Goal: Book appointment/travel/reservation

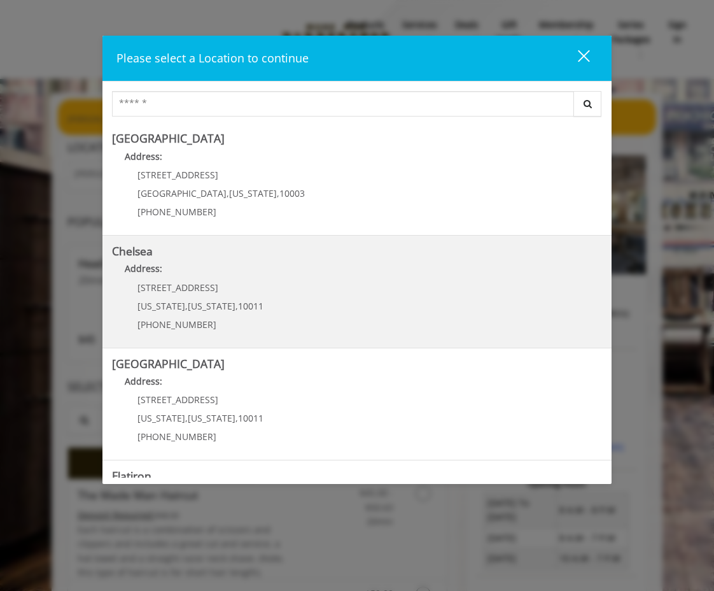
click at [280, 313] on link "Chelsea Address: 169/170 W 23rd St New York , New York , 10011 (917) 639-3902" at bounding box center [357, 291] width 490 height 93
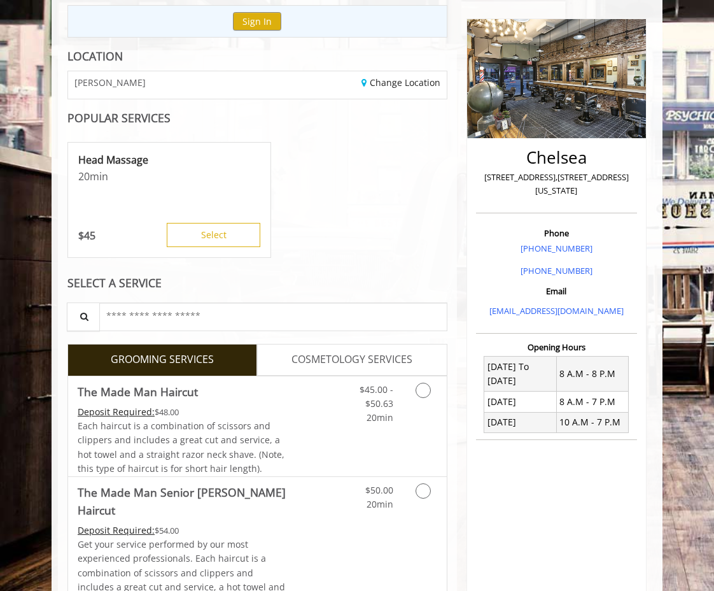
scroll to position [278, 0]
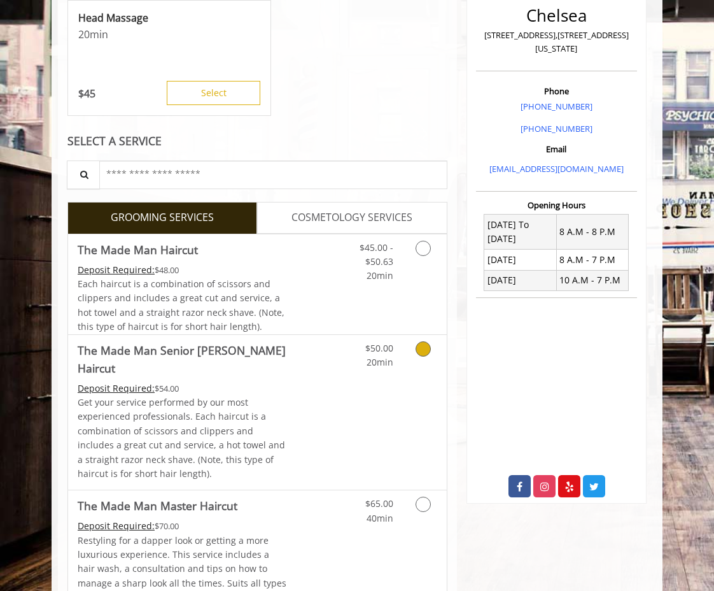
click at [327, 397] on link "Discounted Price" at bounding box center [320, 412] width 63 height 155
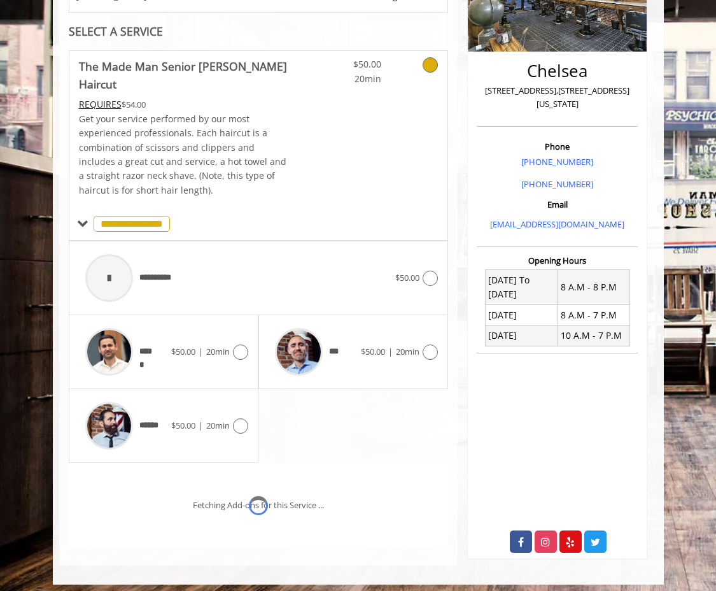
scroll to position [265, 0]
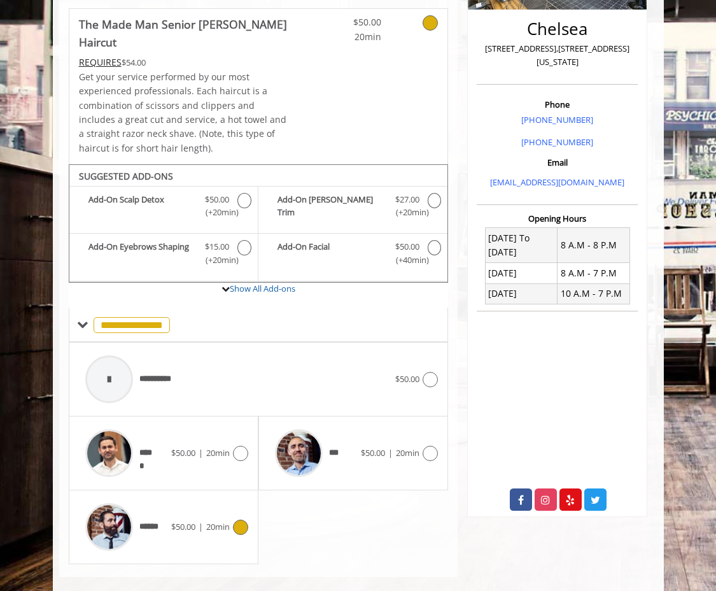
click at [208, 500] on div "****** $50.00 | 20min" at bounding box center [163, 527] width 169 height 60
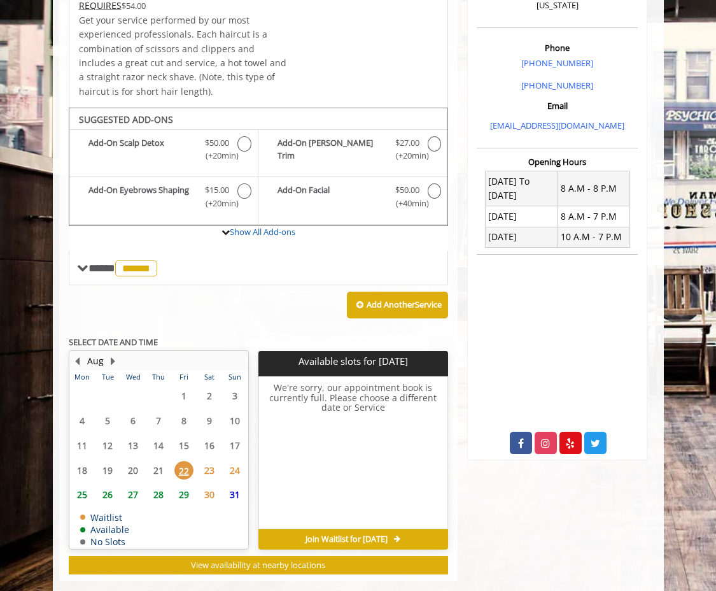
scroll to position [325, 0]
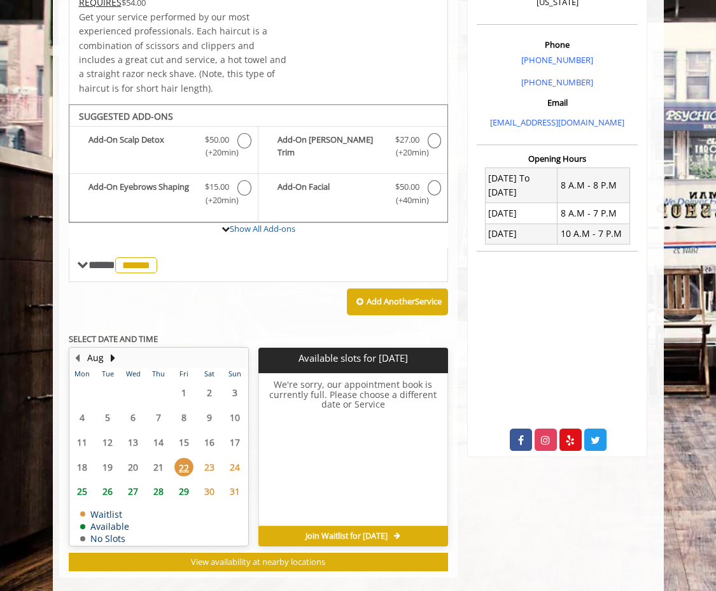
click at [213, 458] on span "23" at bounding box center [209, 467] width 19 height 18
click at [185, 458] on span "22" at bounding box center [183, 467] width 19 height 18
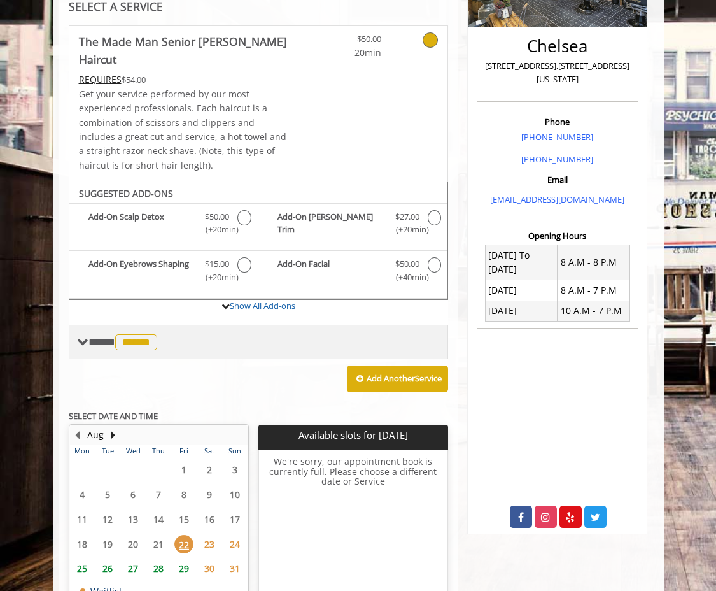
scroll to position [178, 0]
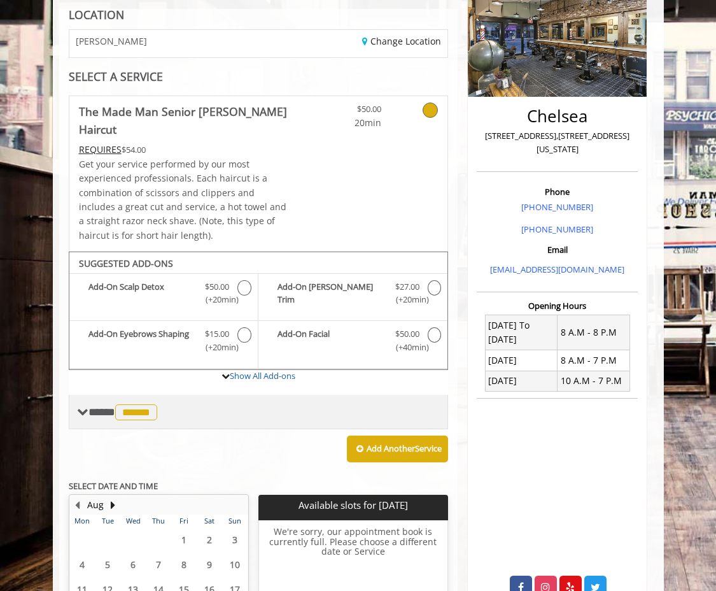
click at [127, 404] on span "******" at bounding box center [136, 412] width 42 height 16
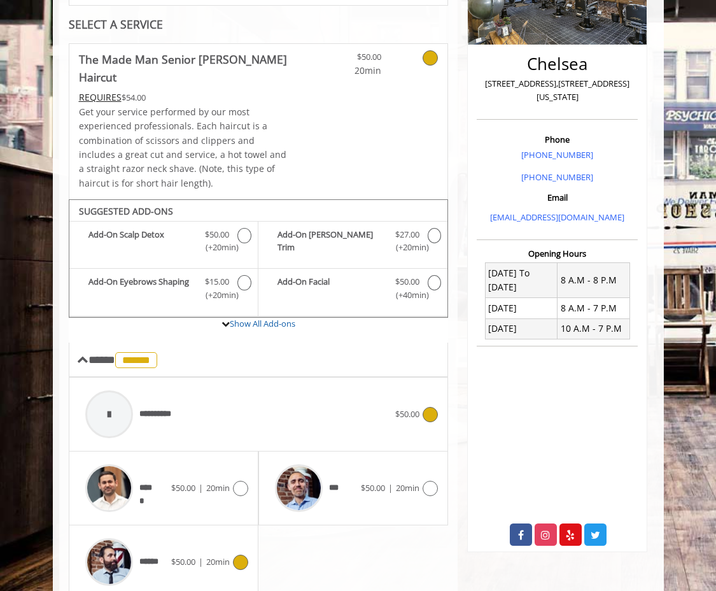
scroll to position [236, 0]
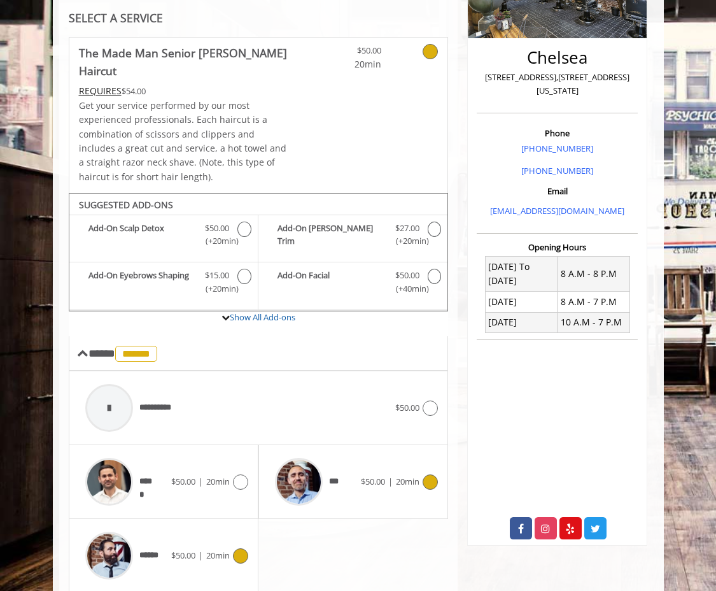
click at [392, 475] on span "$50.00 | 20min" at bounding box center [390, 481] width 59 height 13
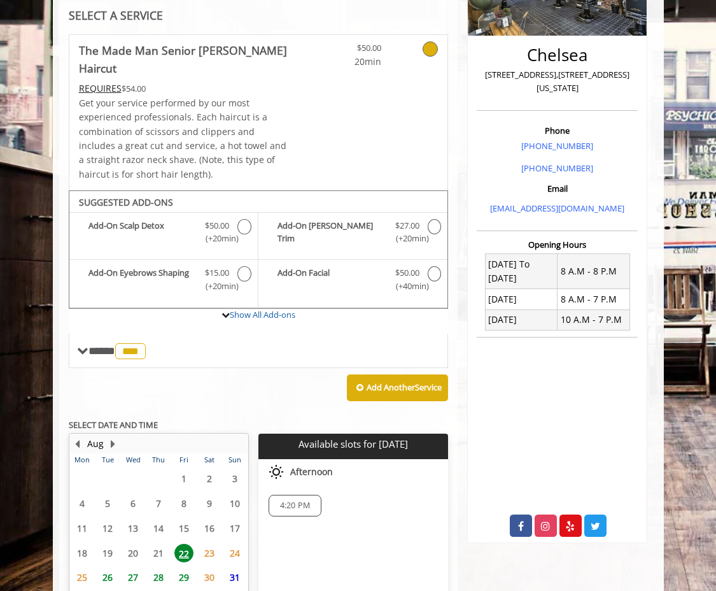
scroll to position [325, 0]
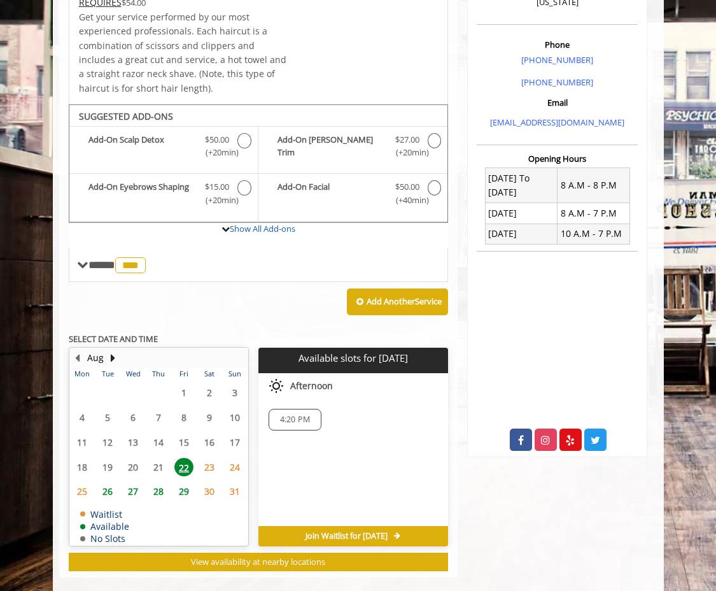
click at [286, 414] on span "4:20 PM" at bounding box center [295, 419] width 30 height 10
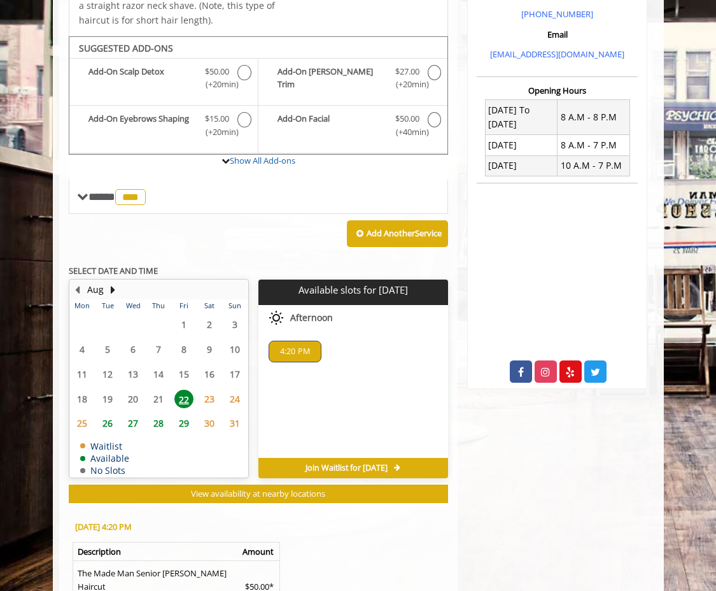
scroll to position [561, 0]
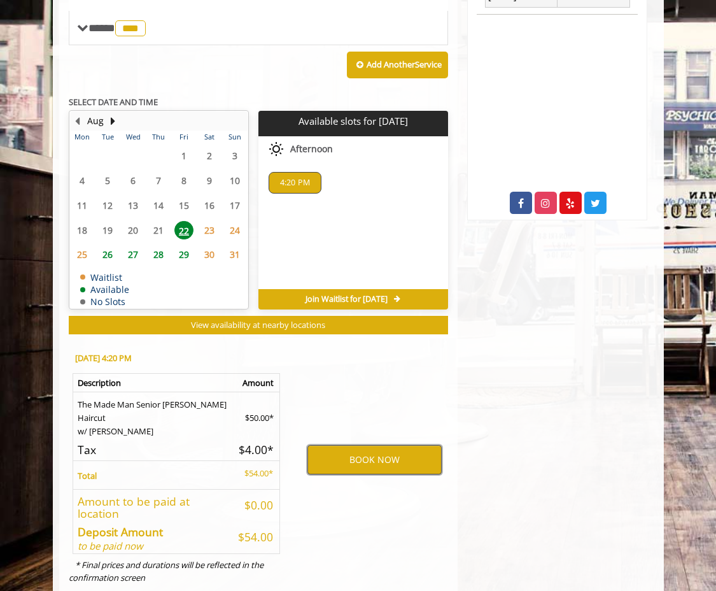
click at [391, 445] on button "BOOK NOW" at bounding box center [374, 459] width 134 height 29
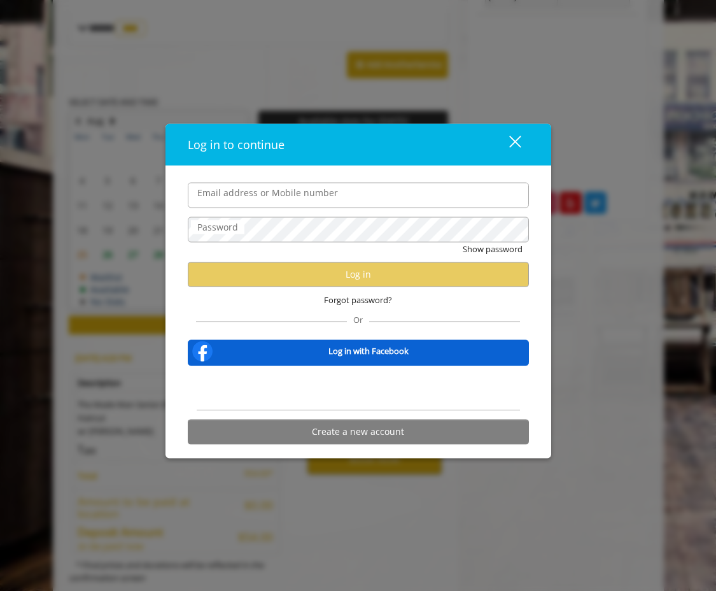
type input "**********"
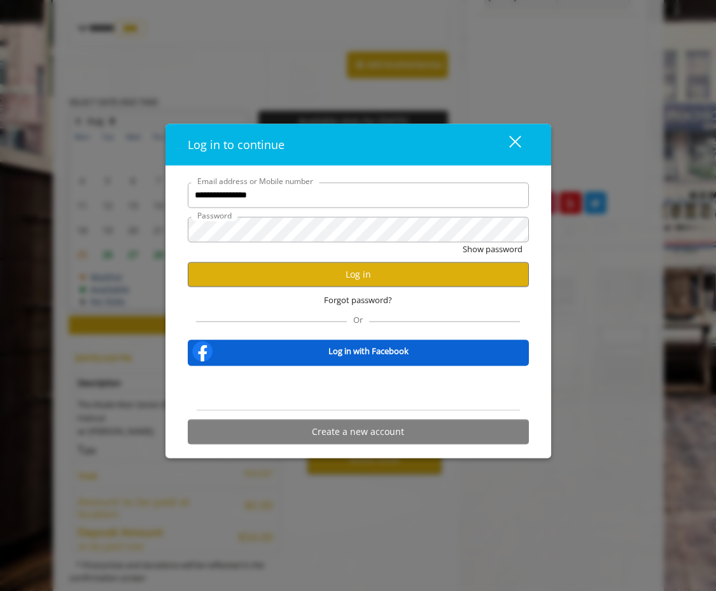
scroll to position [0, 0]
click at [329, 272] on button "Log in" at bounding box center [358, 274] width 341 height 25
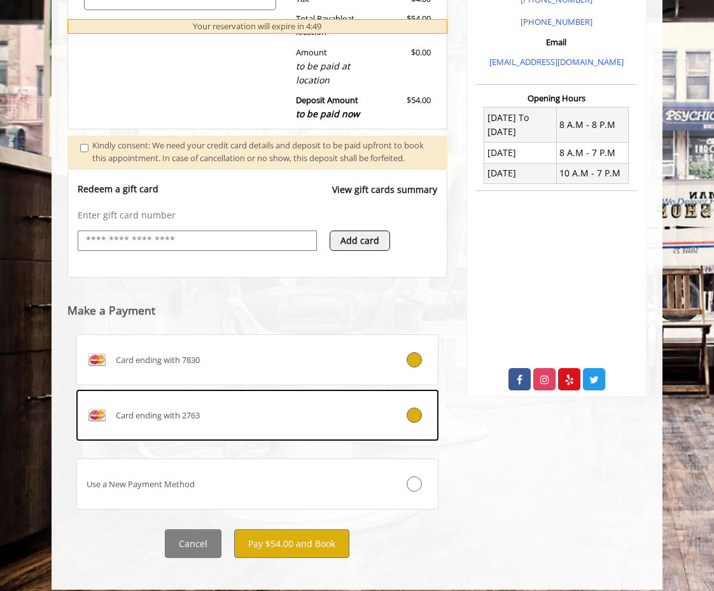
scroll to position [410, 0]
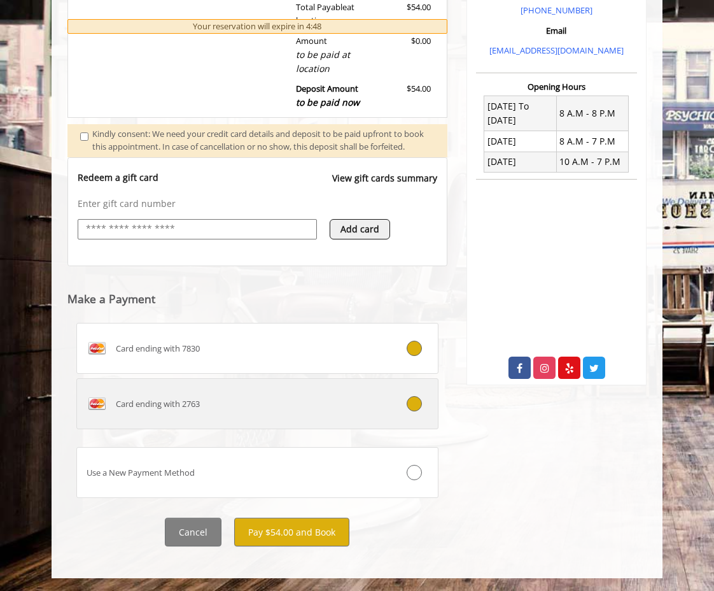
click at [257, 407] on div "Card ending with 2763" at bounding box center [227, 403] width 300 height 20
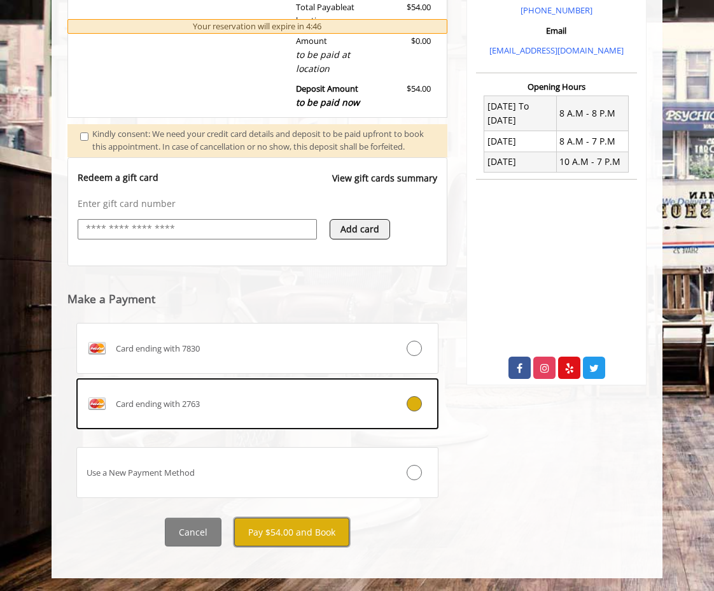
click at [315, 528] on button "Pay $54.00 and Book" at bounding box center [291, 532] width 115 height 29
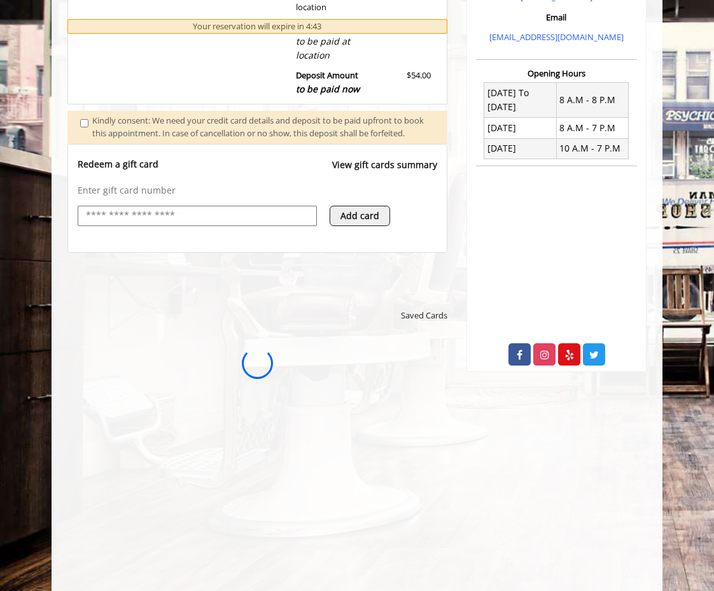
scroll to position [0, 0]
